Goal: Information Seeking & Learning: Understand process/instructions

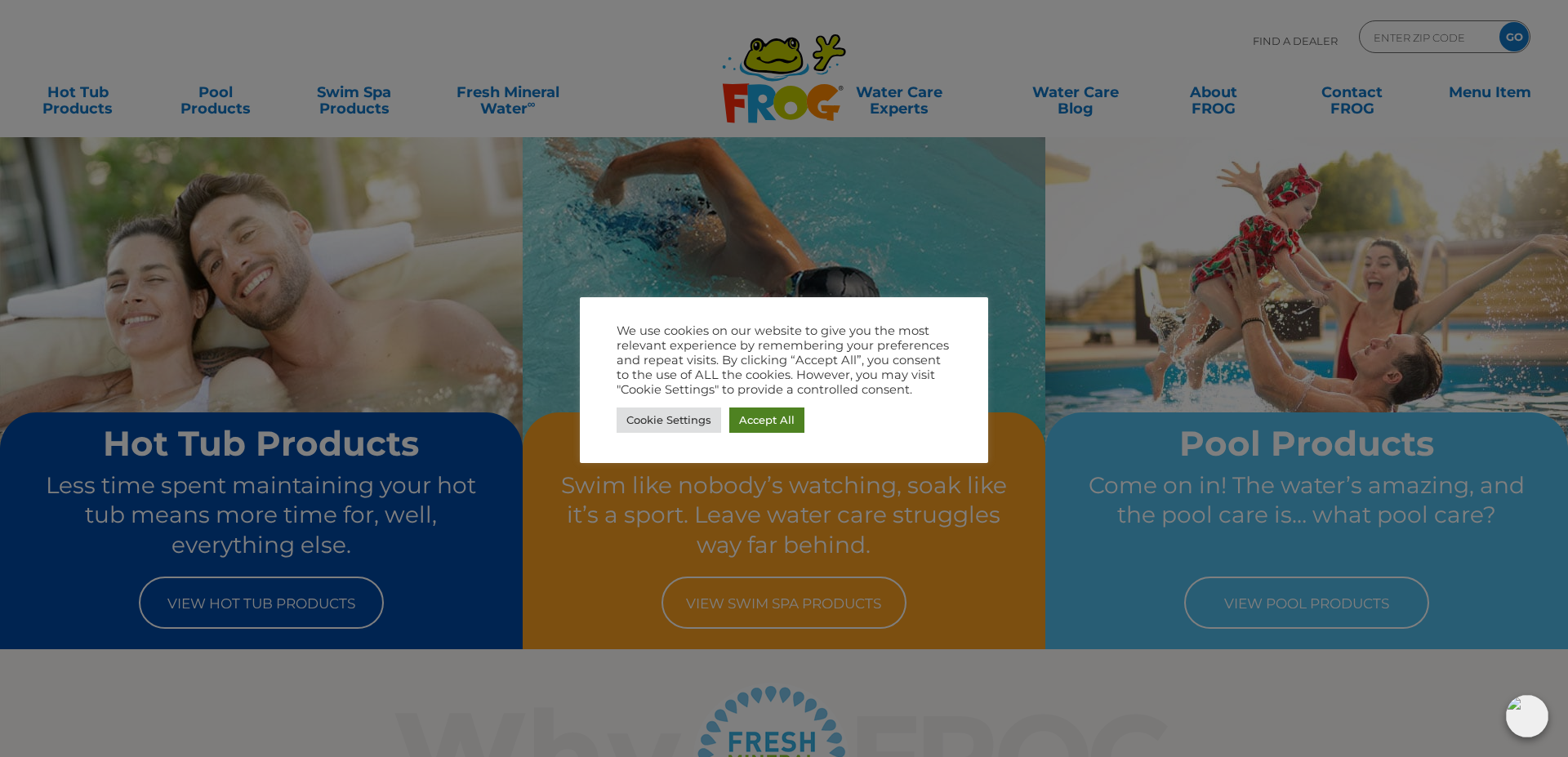
click at [744, 419] on link "Accept All" at bounding box center [766, 419] width 75 height 25
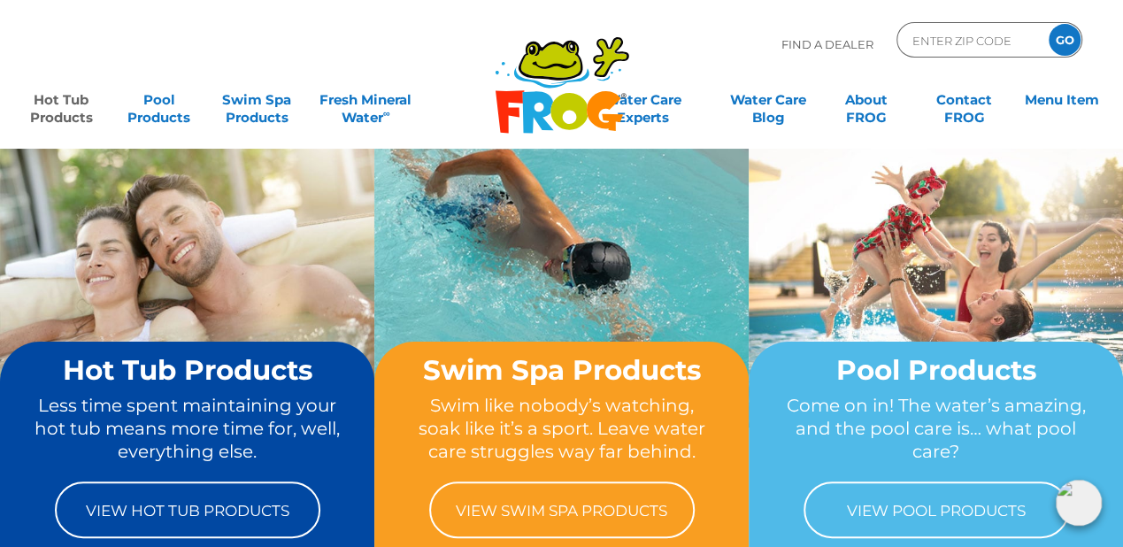
click at [53, 111] on link "Hot Tub Products" at bounding box center [61, 99] width 87 height 35
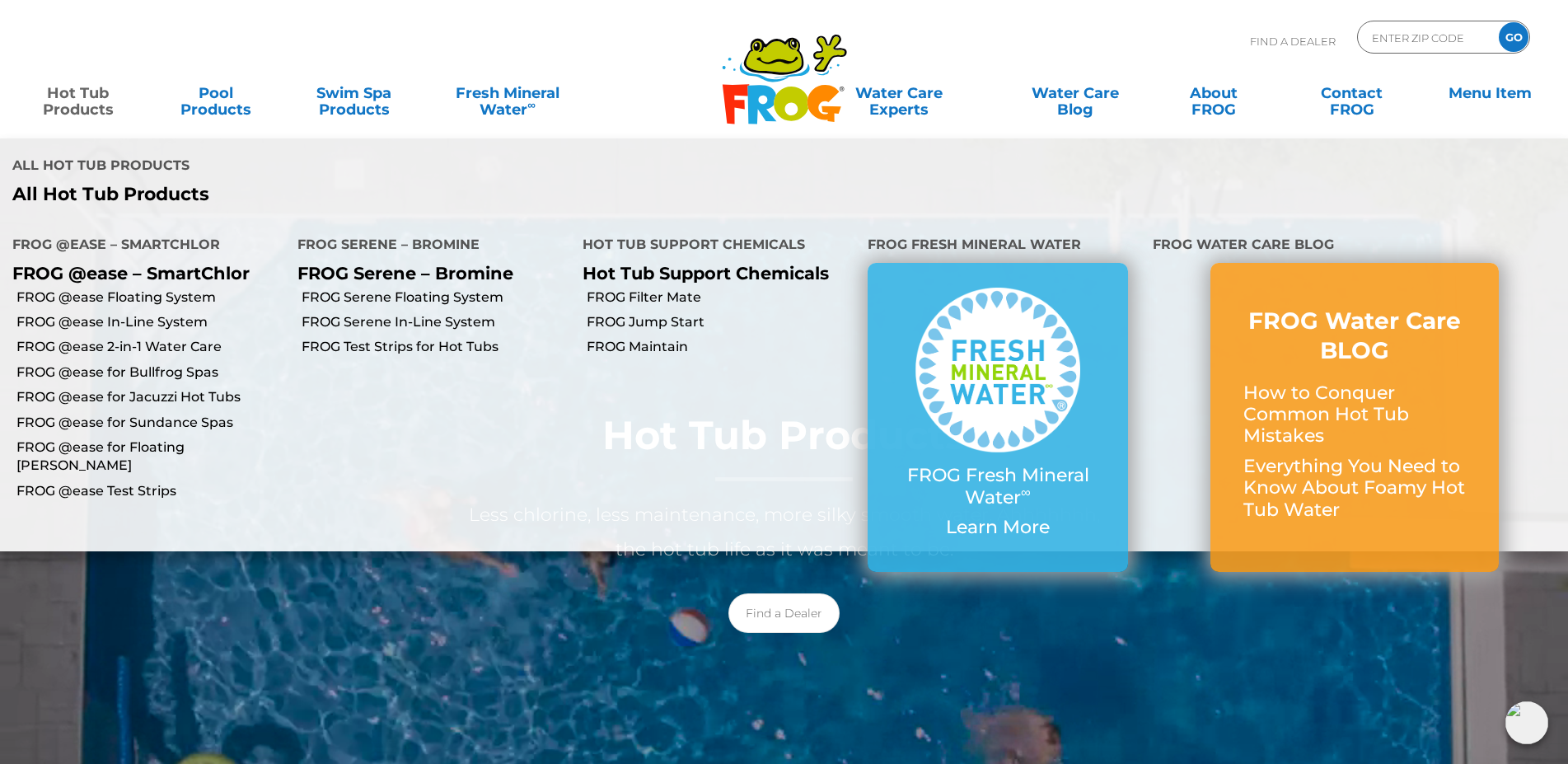
click at [65, 90] on link "Hot Tub Products" at bounding box center [78, 92] width 123 height 33
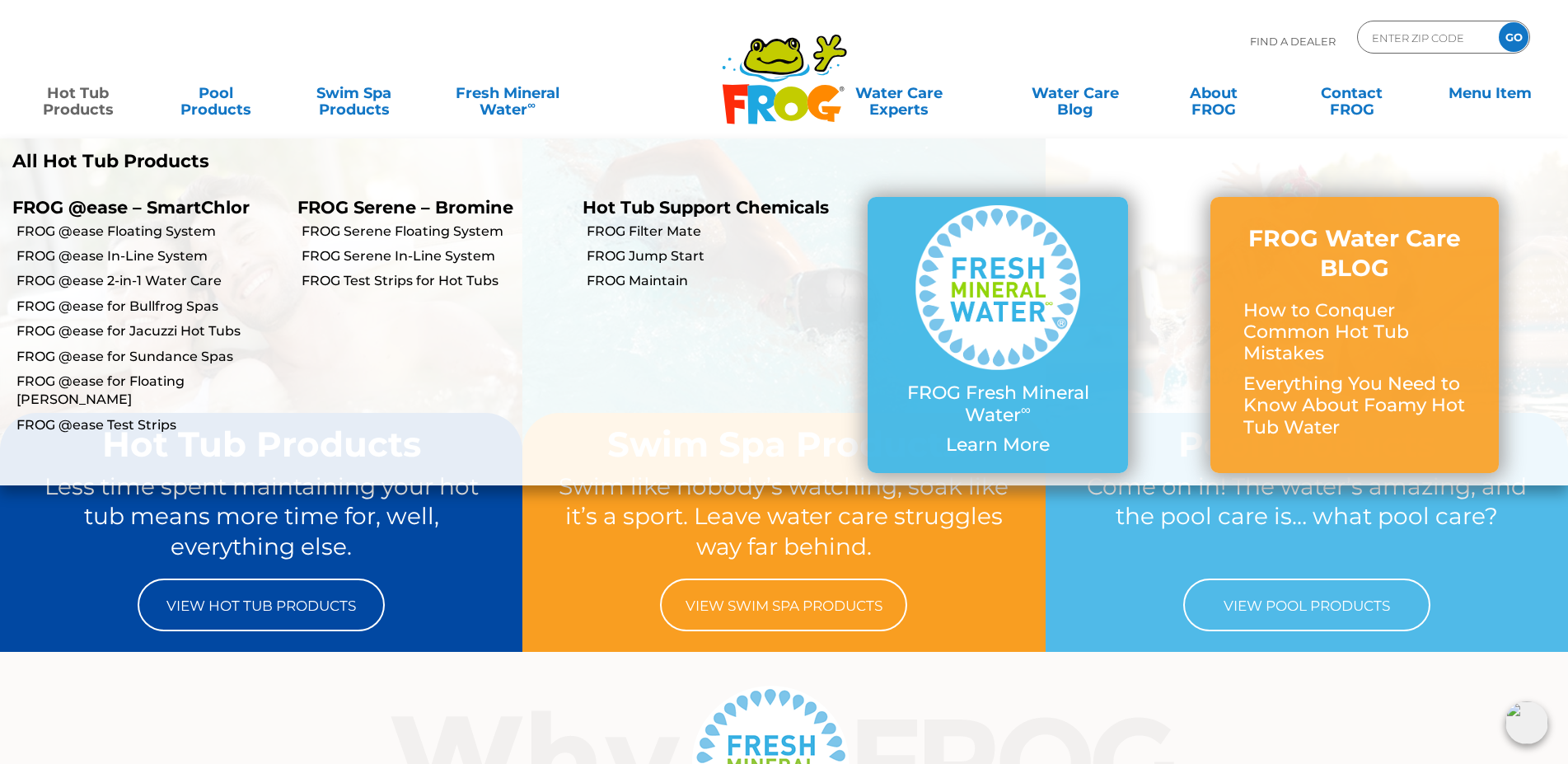
click at [82, 94] on link "Hot Tub Products" at bounding box center [78, 92] width 123 height 33
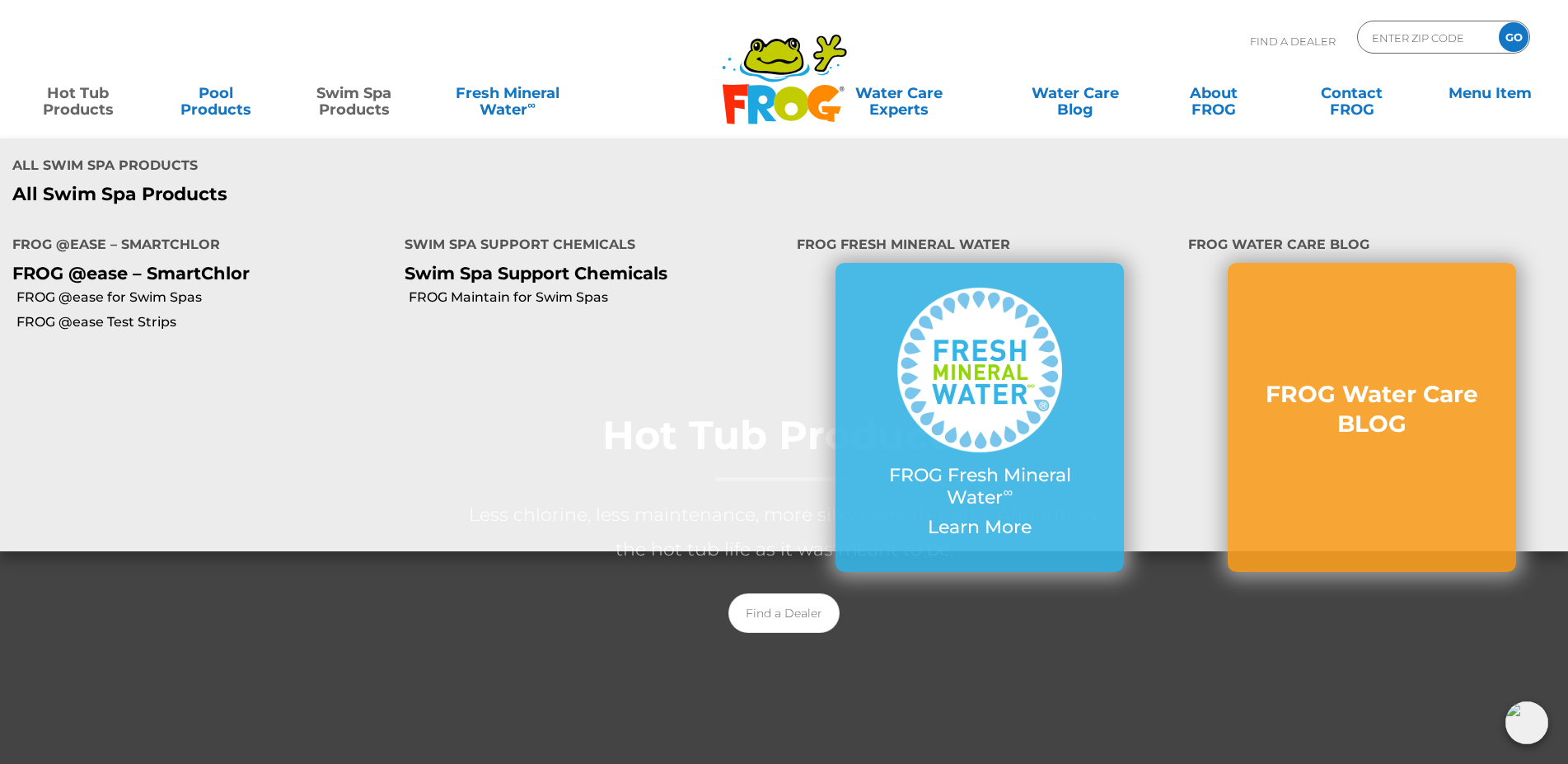
click at [333, 110] on link "Swim Spa Products" at bounding box center [354, 92] width 123 height 33
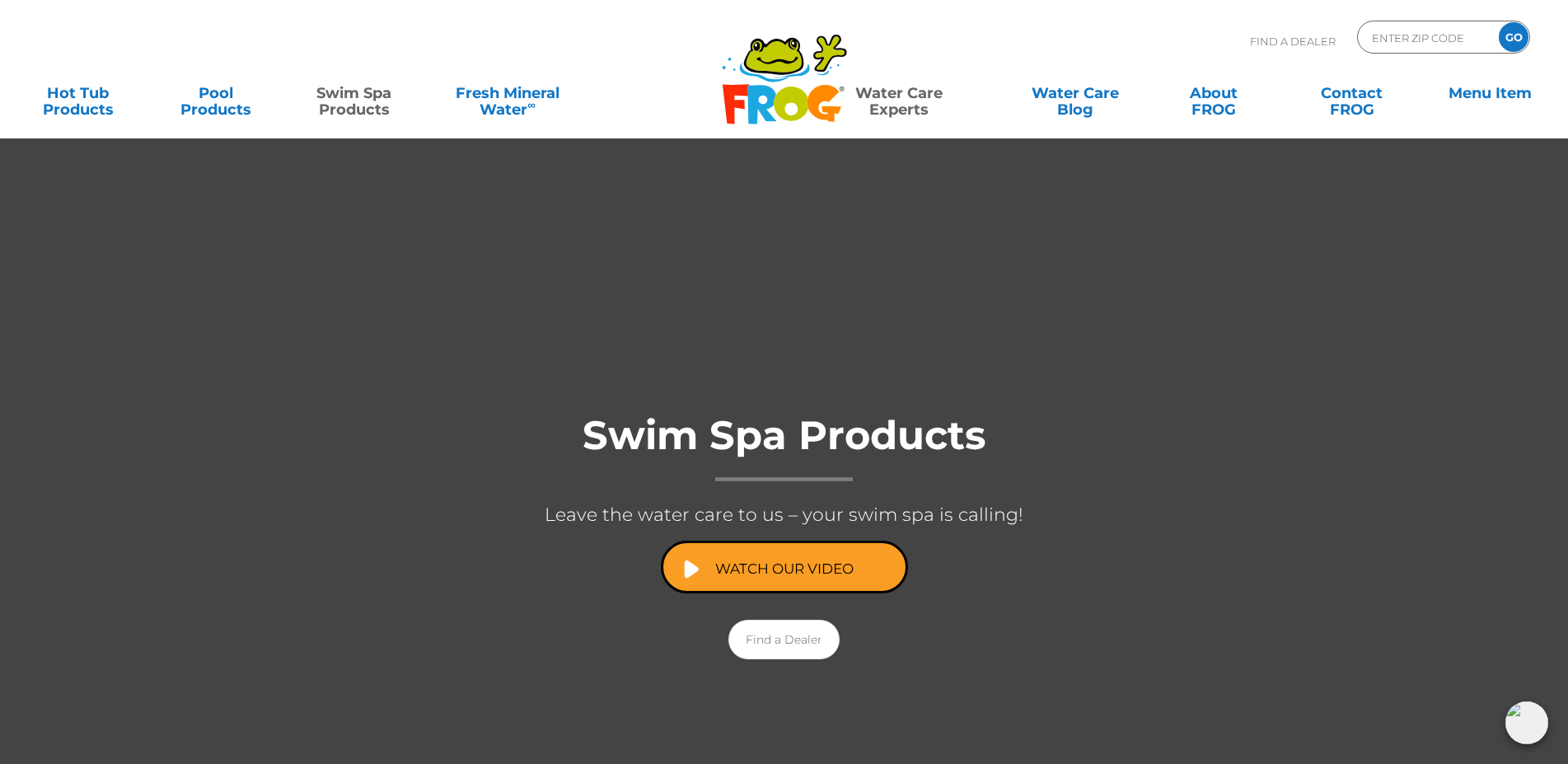
click at [876, 99] on link "Water Care Experts" at bounding box center [899, 92] width 199 height 33
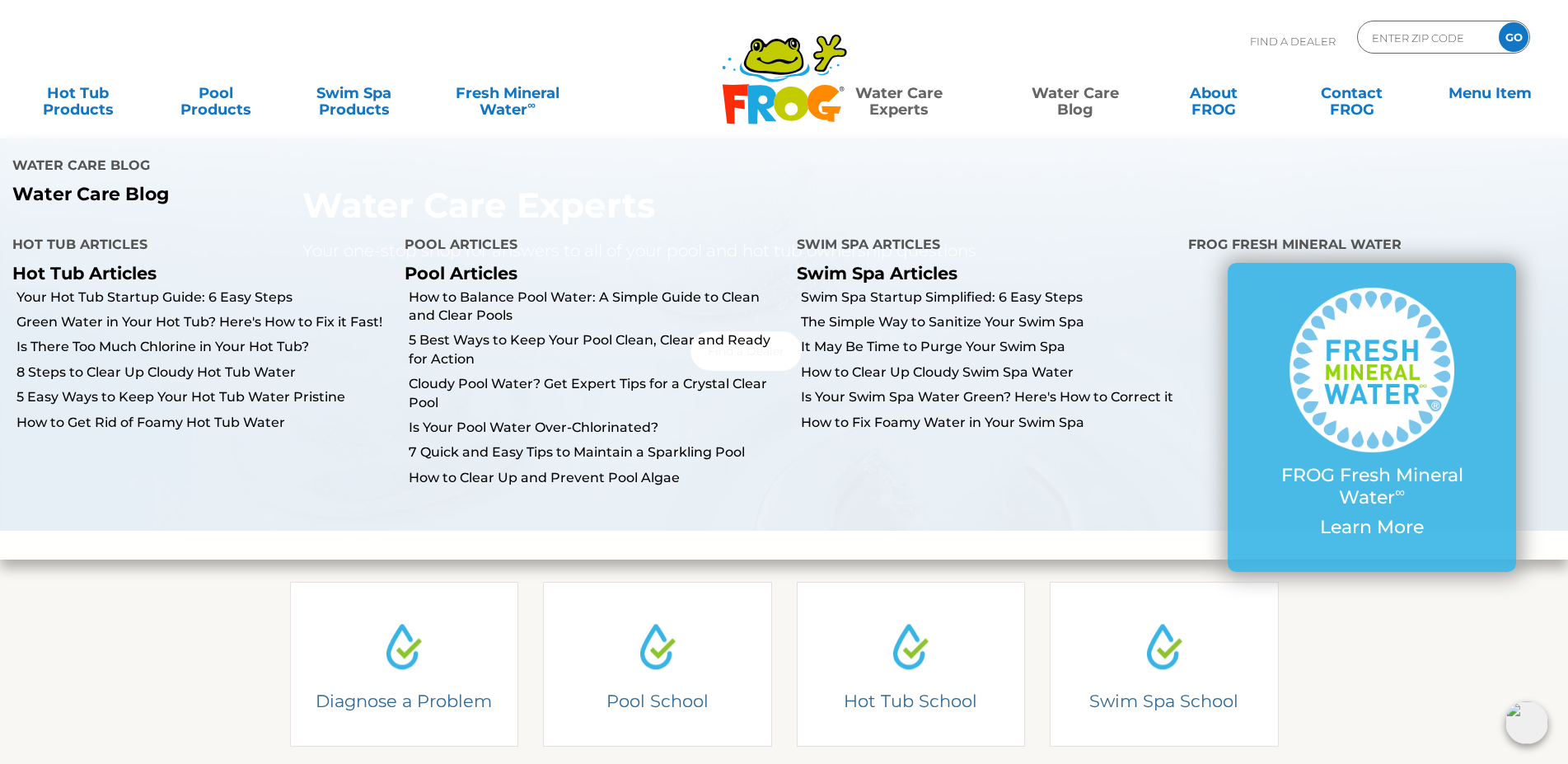
click at [1061, 97] on link "Water Care Blog" at bounding box center [1075, 92] width 123 height 33
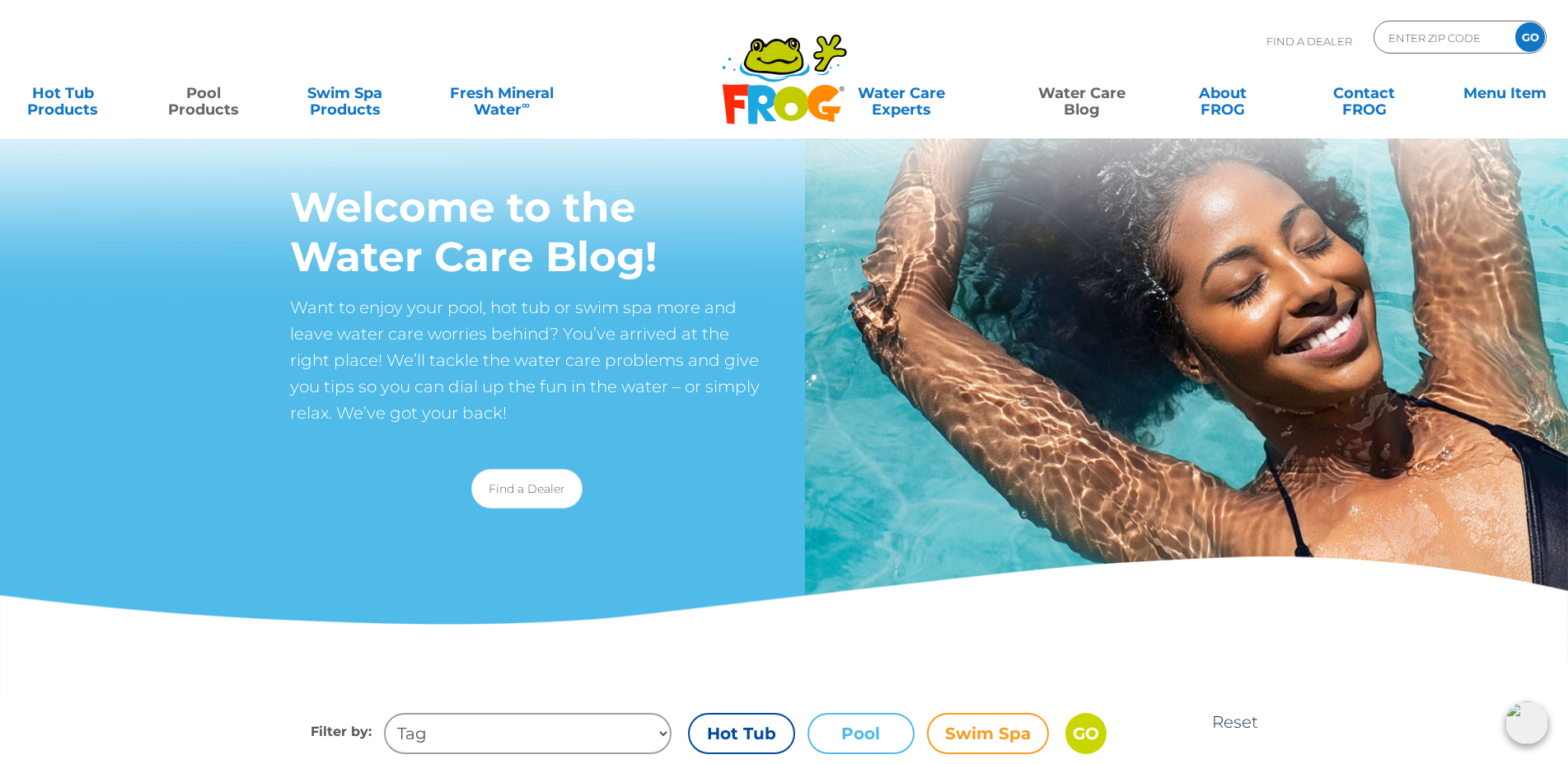
click at [216, 102] on link "Pool Products" at bounding box center [203, 92] width 125 height 33
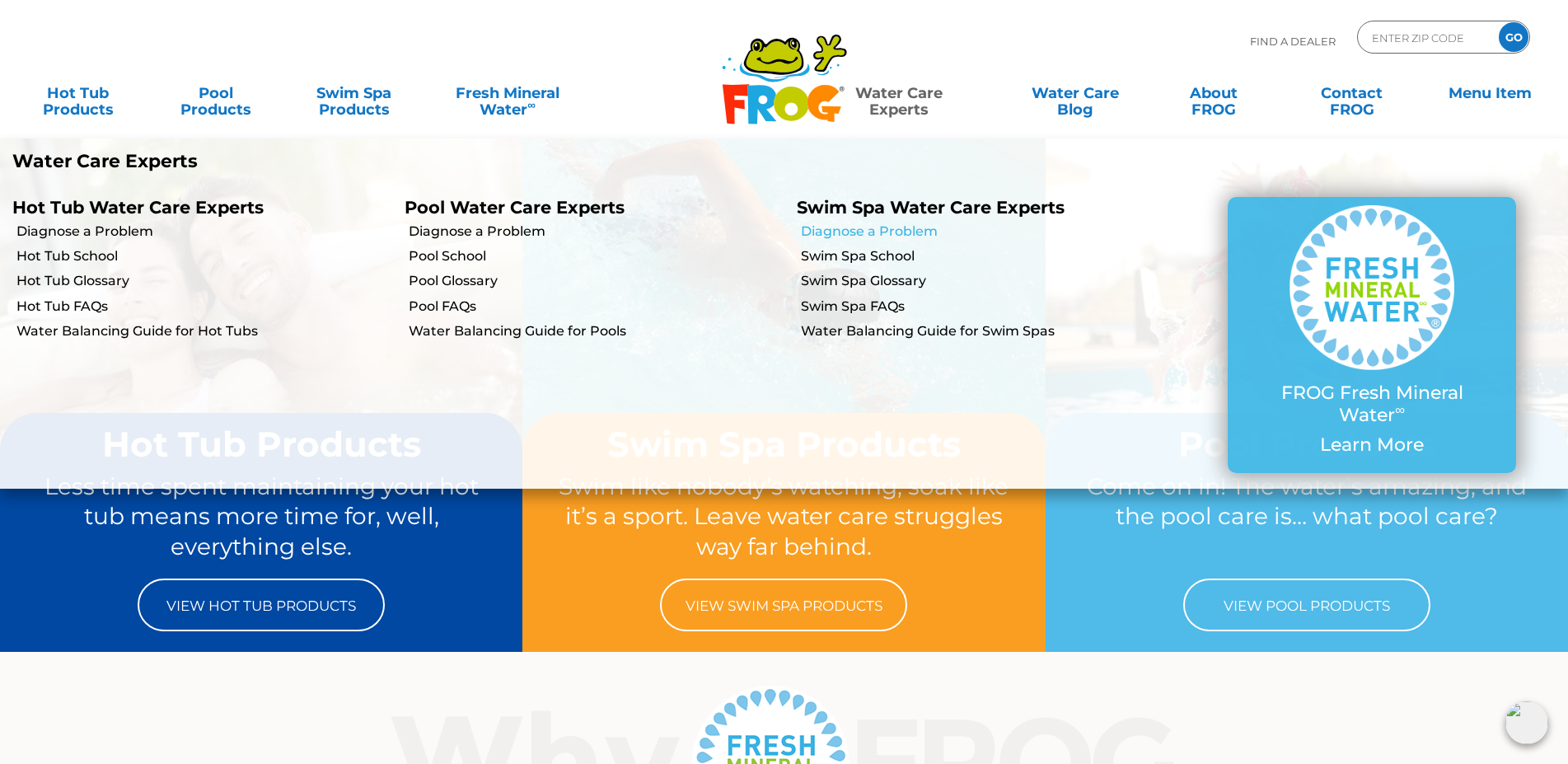
click at [855, 231] on link "Diagnose a Problem" at bounding box center [988, 231] width 375 height 18
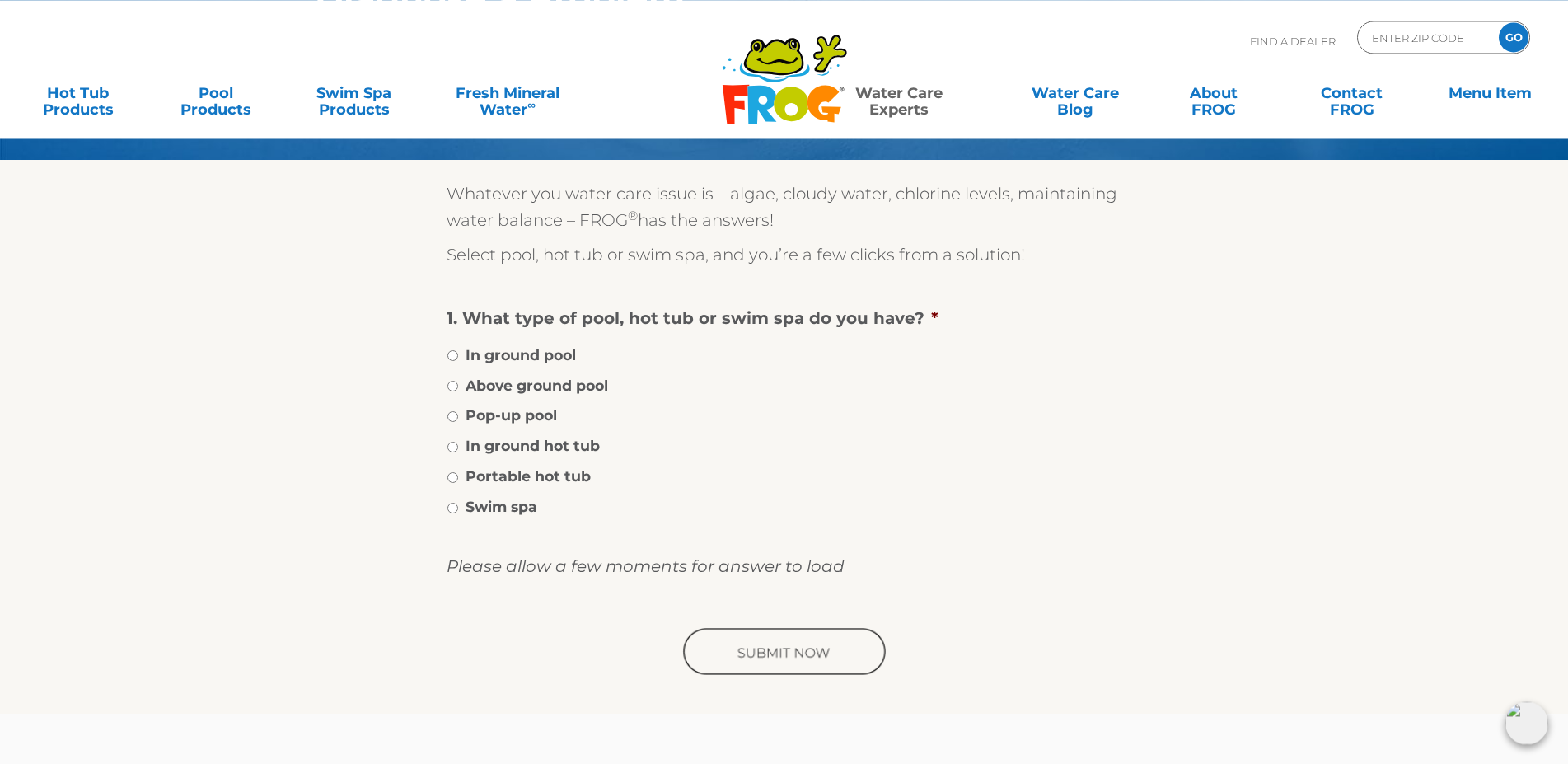
scroll to position [252, 0]
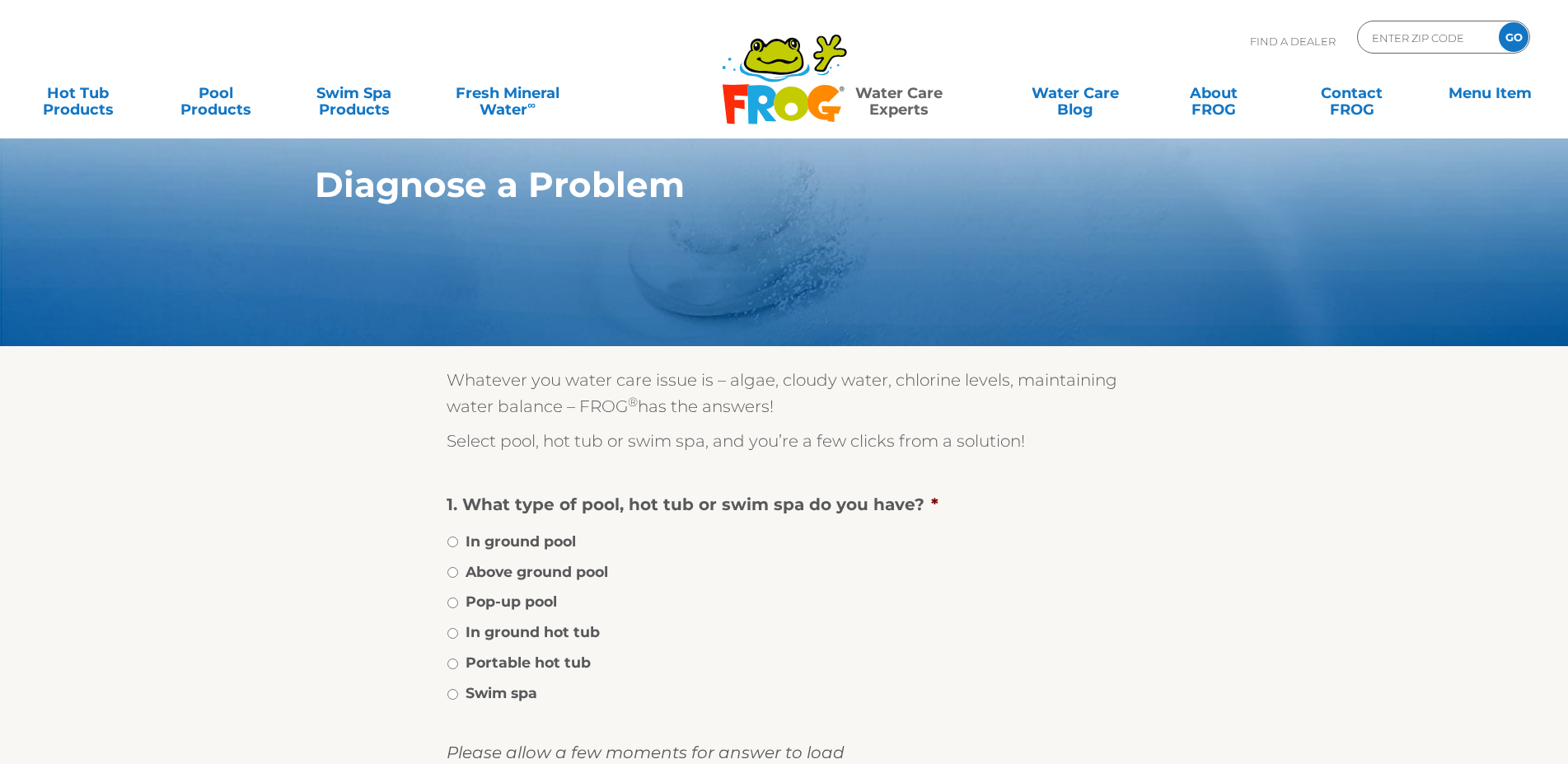
scroll to position [252, 0]
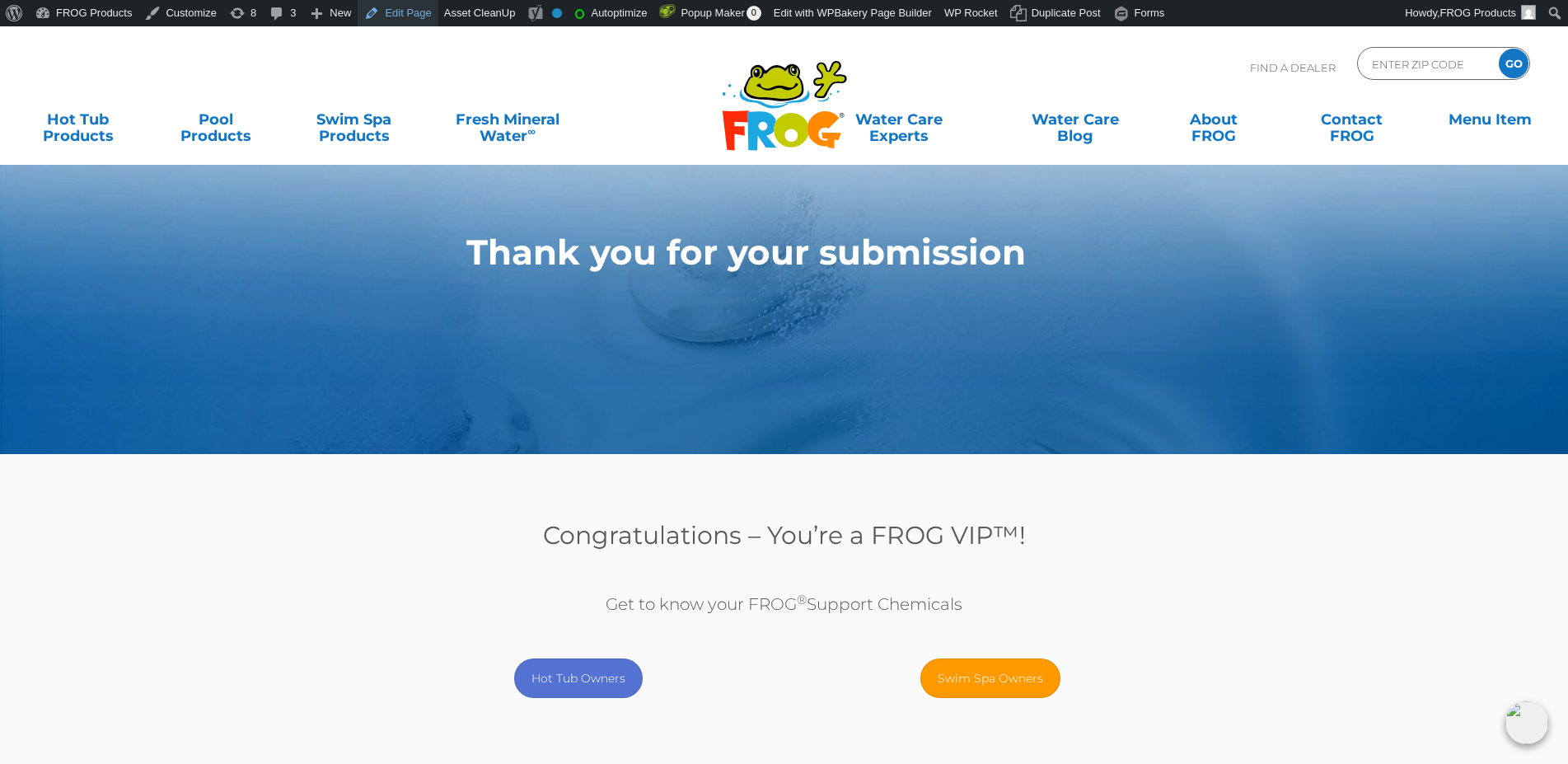
click at [392, 10] on link "Edit Page" at bounding box center [398, 13] width 80 height 26
